Goal: Information Seeking & Learning: Learn about a topic

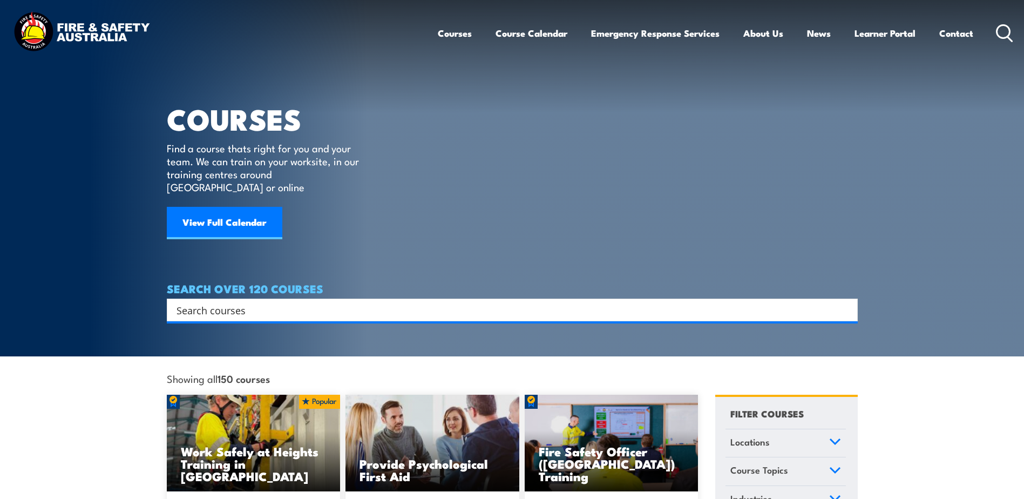
click at [573, 233] on article "COURSES Find a course thats right for you and your team. We can train on your w…" at bounding box center [512, 160] width 691 height 321
click at [467, 32] on link "Courses" at bounding box center [455, 33] width 34 height 29
